Goal: Navigation & Orientation: Find specific page/section

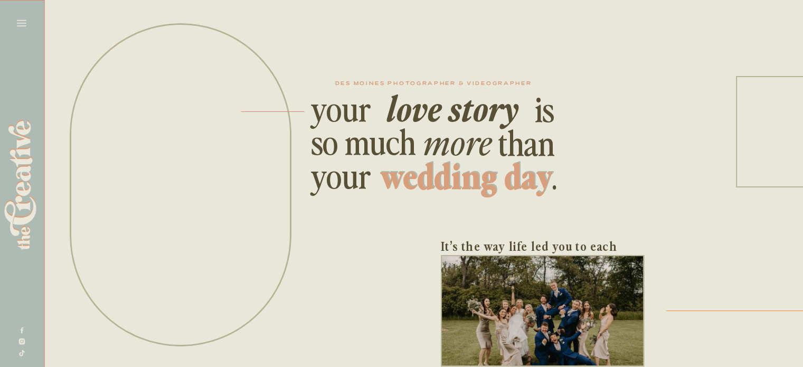
click at [23, 24] on icon at bounding box center [21, 23] width 15 height 15
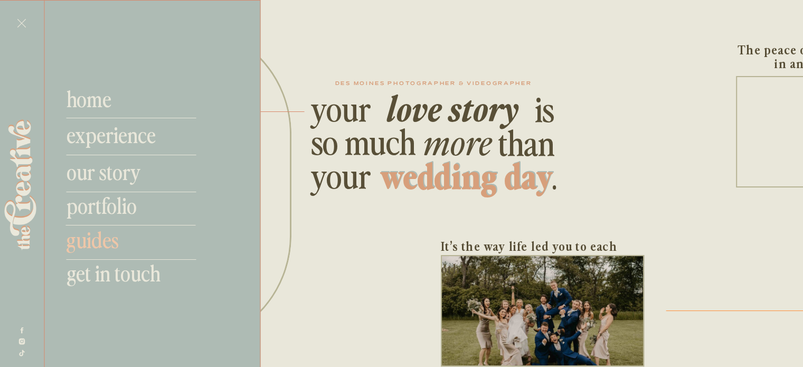
click at [99, 240] on nav "guides" at bounding box center [135, 238] width 139 height 25
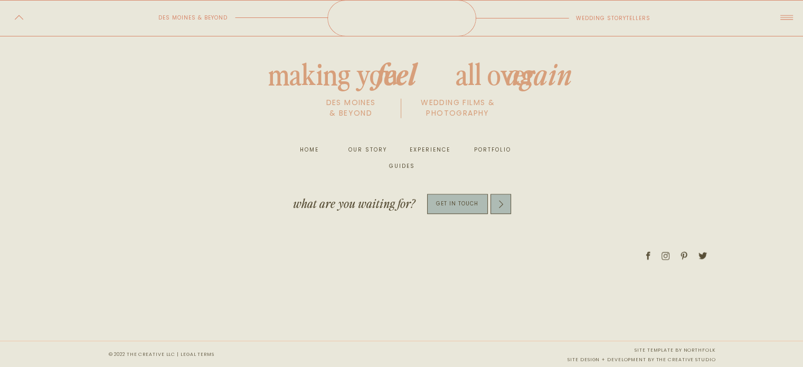
scroll to position [1014, 0]
click at [785, 16] on icon at bounding box center [786, 17] width 18 height 21
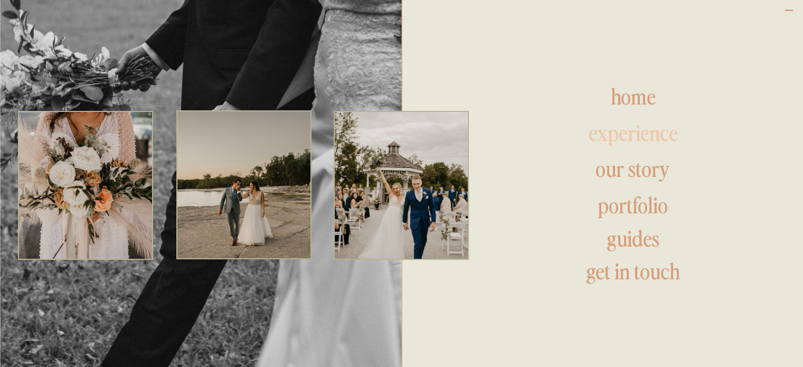
click at [629, 140] on h1 "experience" at bounding box center [634, 133] width 204 height 25
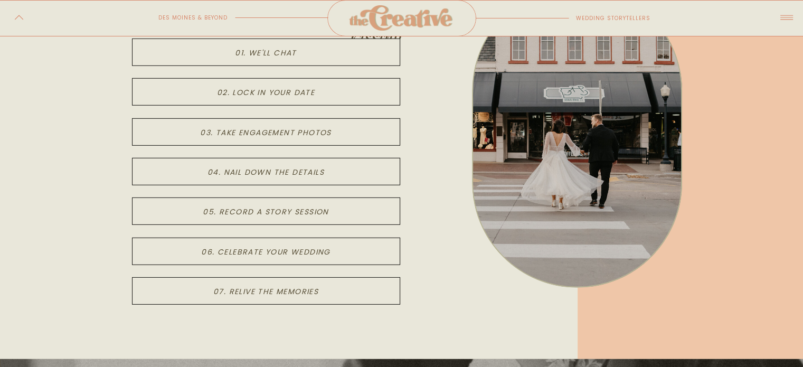
scroll to position [3143, 0]
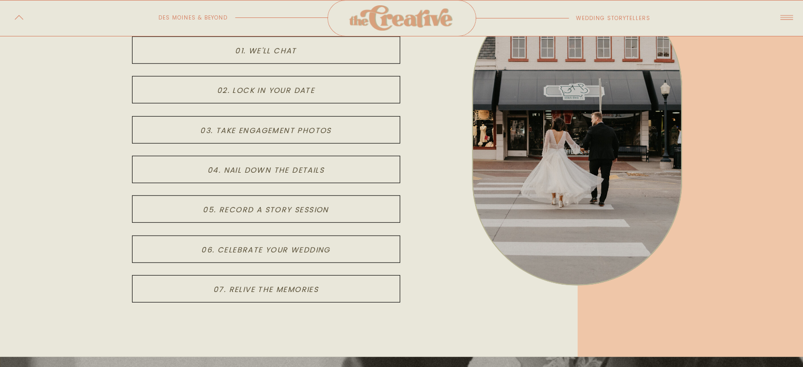
click at [288, 135] on div at bounding box center [266, 129] width 268 height 27
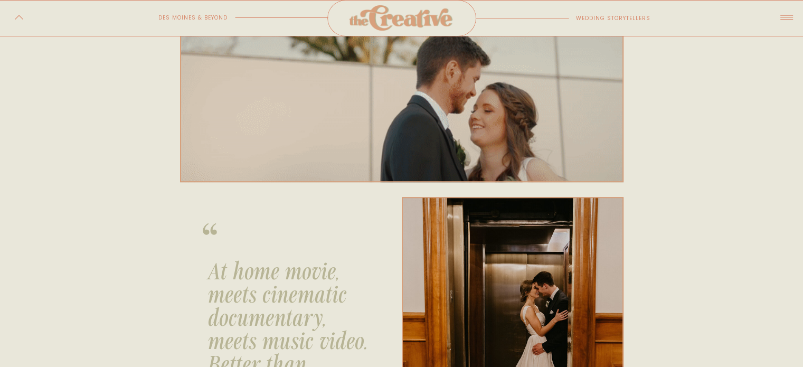
scroll to position [0, 0]
